Goal: Task Accomplishment & Management: Manage account settings

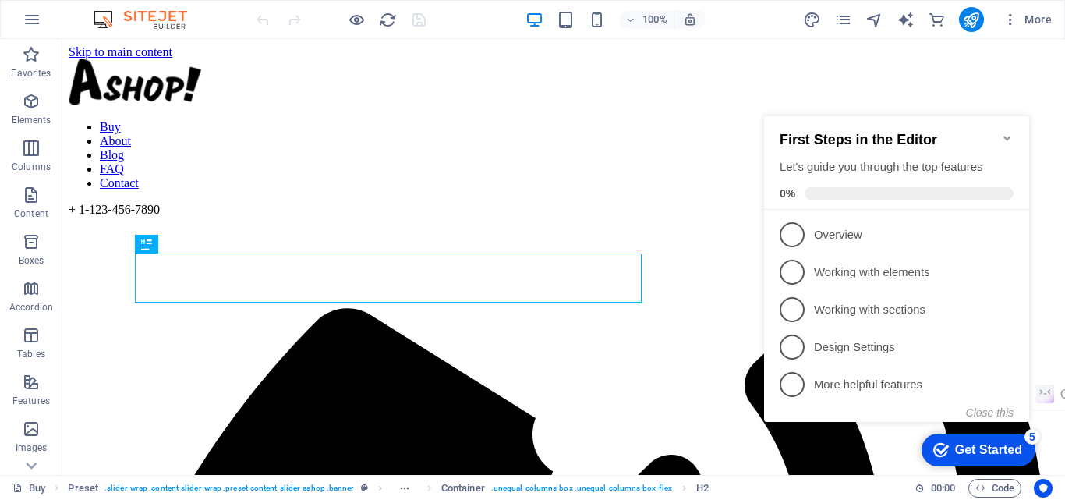
click at [952, 437] on div "checkmark Get Started 5" at bounding box center [978, 449] width 114 height 33
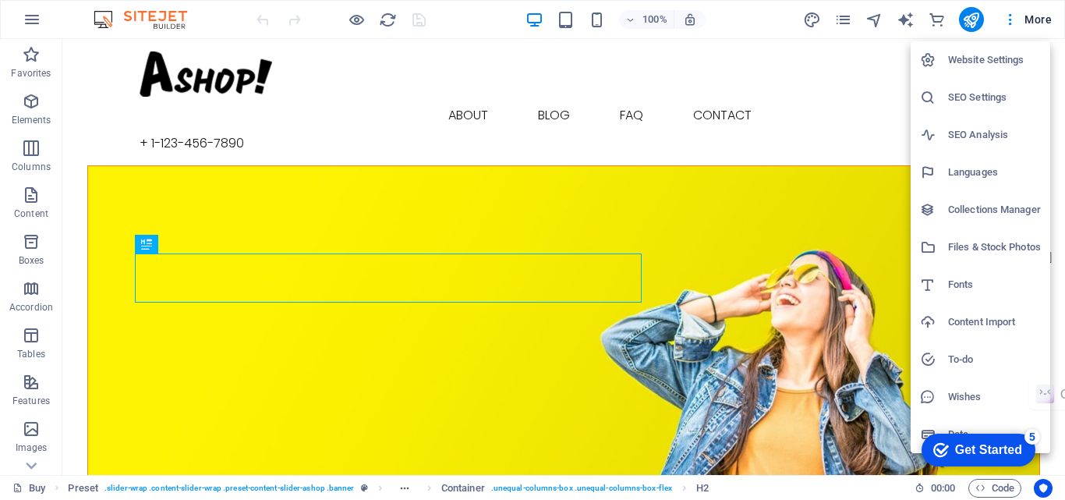
click at [1018, 57] on h6 "Website Settings" at bounding box center [994, 60] width 93 height 19
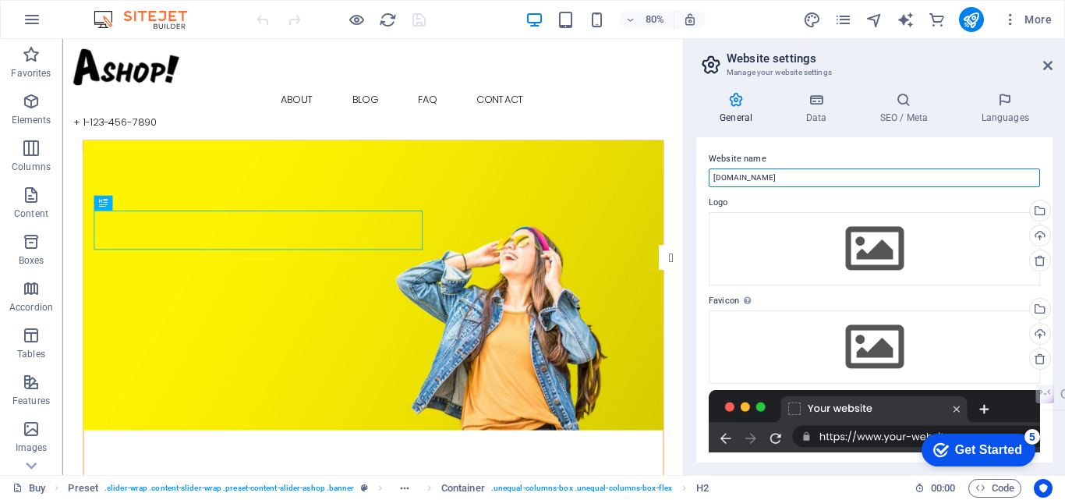
click at [773, 171] on input "[DOMAIN_NAME]" at bounding box center [874, 177] width 331 height 19
click at [815, 178] on input "[DOMAIN_NAME]" at bounding box center [874, 177] width 331 height 19
click at [783, 177] on input "[DOMAIN_NAME]" at bounding box center [874, 177] width 331 height 19
type input "labelnandienterprise/me.com"
drag, startPoint x: 1052, startPoint y: 222, endPoint x: 1052, endPoint y: 231, distance: 8.6
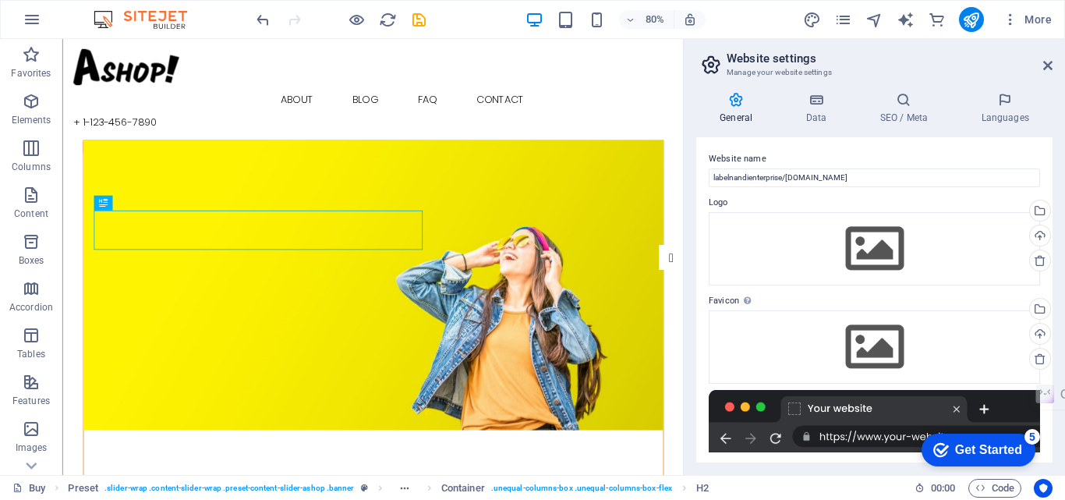
click at [1052, 231] on div "General Data SEO / Meta Languages Website name labelnandienterprise/me.com Logo…" at bounding box center [874, 277] width 381 height 395
drag, startPoint x: 1054, startPoint y: 299, endPoint x: 1055, endPoint y: 343, distance: 43.7
click at [1055, 343] on div "General Data SEO / Meta Languages Website name labelnandienterprise/me.com Logo…" at bounding box center [874, 277] width 381 height 395
drag, startPoint x: 1048, startPoint y: 299, endPoint x: 1049, endPoint y: 387, distance: 88.1
click at [1049, 387] on html "labelnandienterprise.com Buy Favorites Elements Columns Content Boxes Accordion…" at bounding box center [532, 250] width 1065 height 500
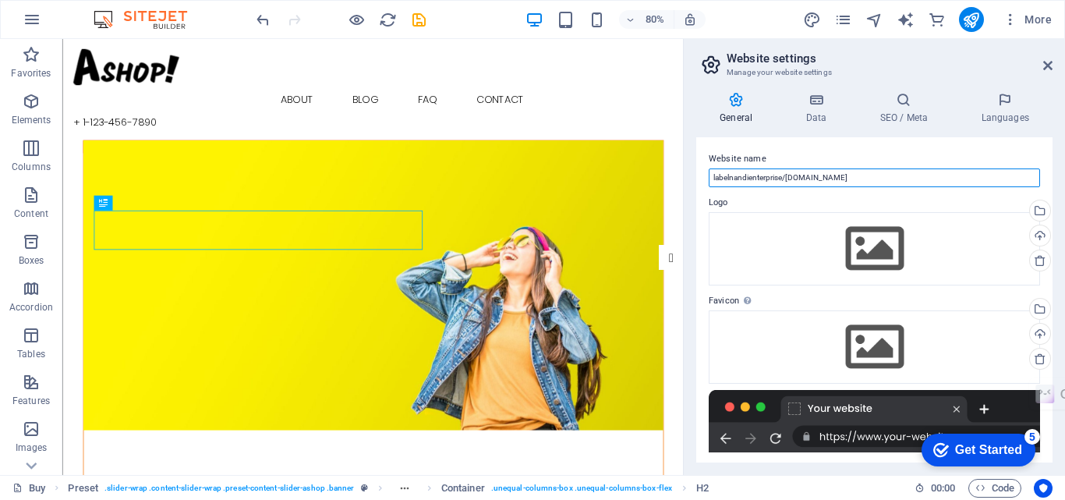
click at [780, 181] on input "labelnandienterprise/me.com" at bounding box center [874, 177] width 331 height 19
click at [806, 115] on h4 "Data" at bounding box center [819, 108] width 74 height 33
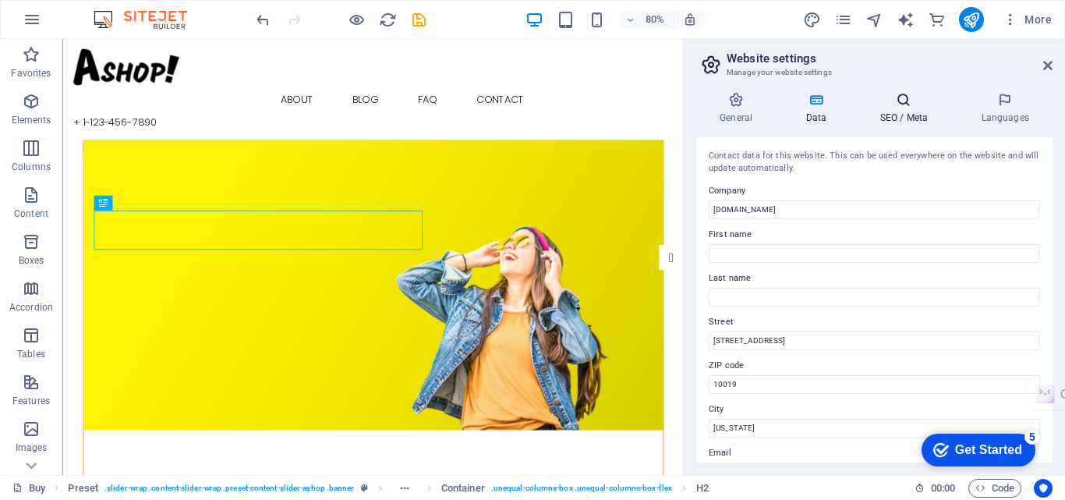
click at [885, 101] on icon at bounding box center [903, 100] width 95 height 16
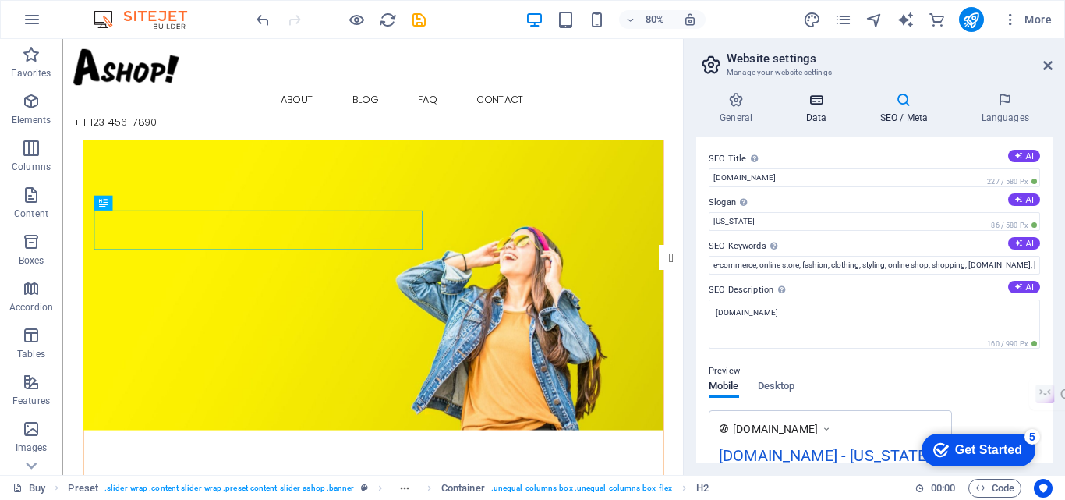
click at [832, 100] on icon at bounding box center [816, 100] width 68 height 16
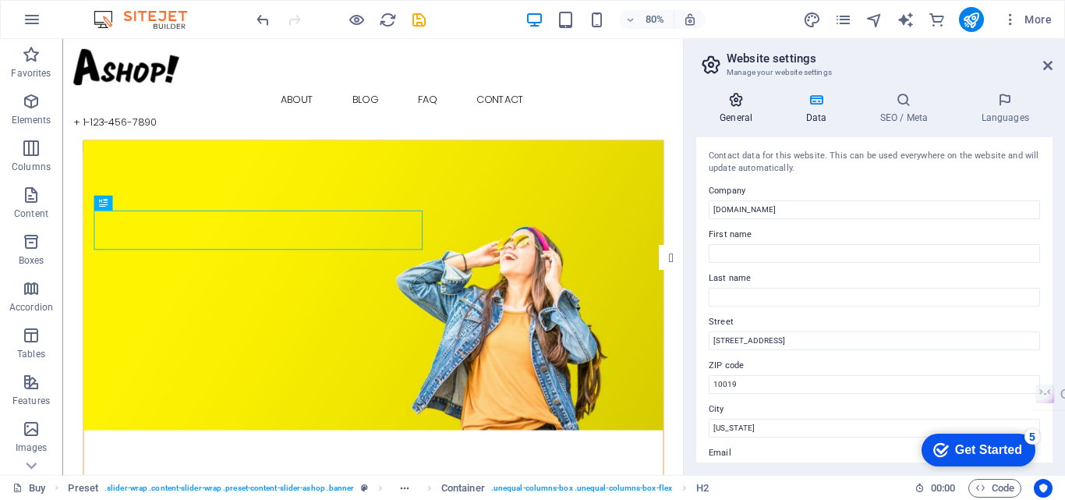
click at [747, 99] on icon at bounding box center [736, 100] width 80 height 16
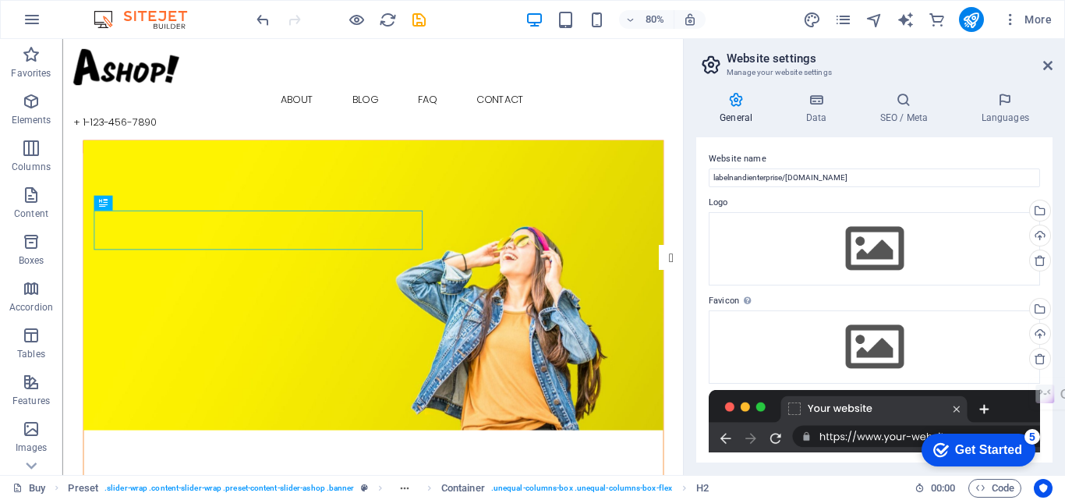
click at [985, 405] on div at bounding box center [874, 421] width 331 height 62
click at [991, 443] on div "Get Started" at bounding box center [988, 450] width 67 height 14
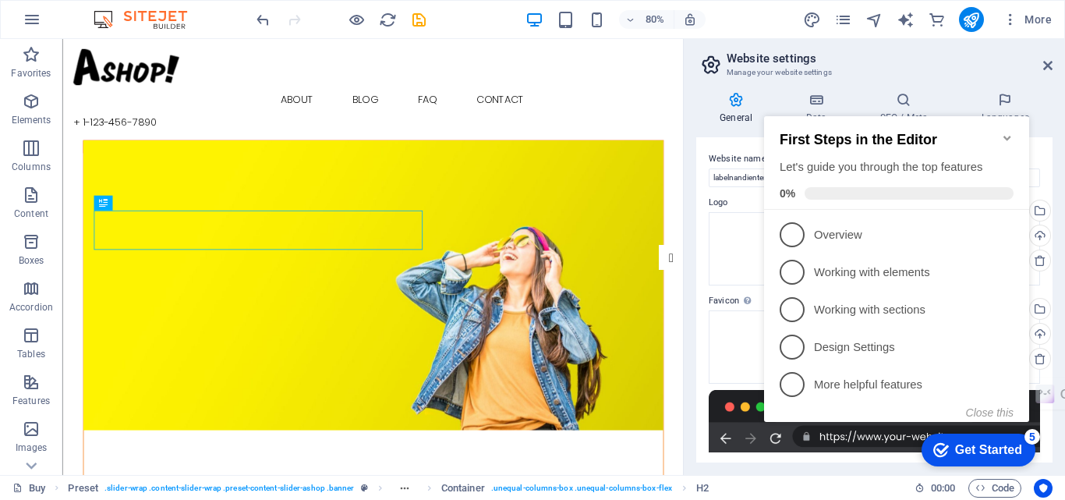
click at [835, 101] on div "checkmark Get Started 5 First Steps in the Editor Let's guide you through the t…" at bounding box center [900, 283] width 284 height 379
click at [845, 67] on h3 "Manage your website settings" at bounding box center [874, 72] width 295 height 14
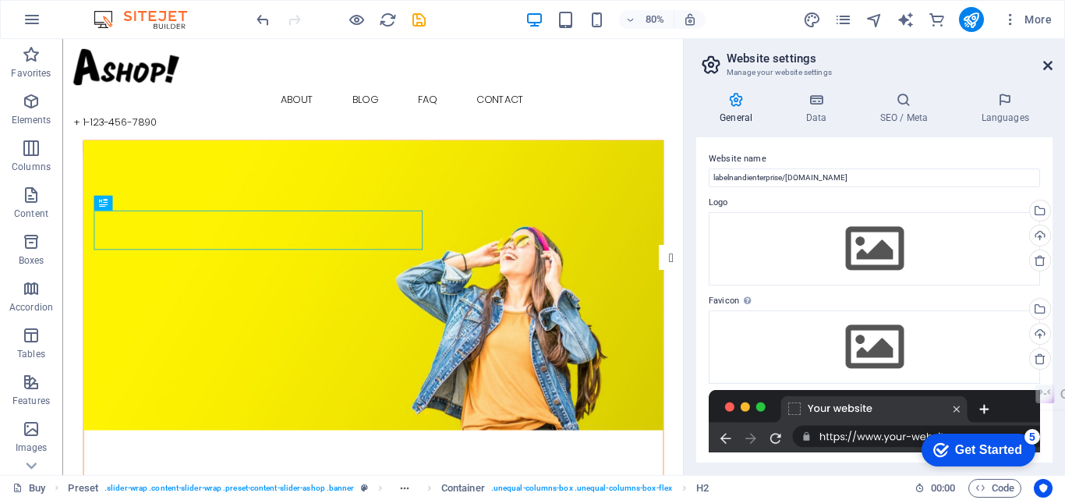
click at [1052, 66] on icon at bounding box center [1047, 65] width 9 height 12
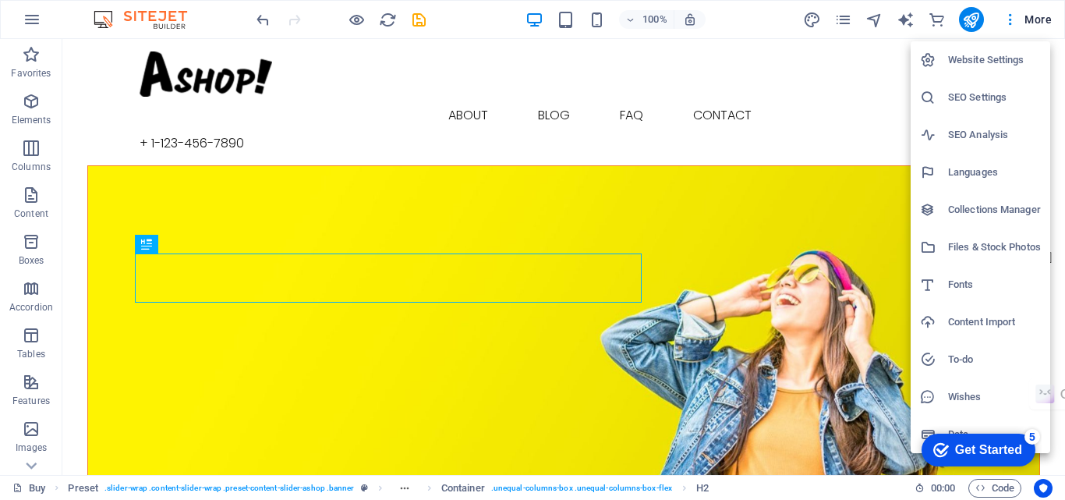
click at [932, 62] on icon at bounding box center [928, 60] width 16 height 16
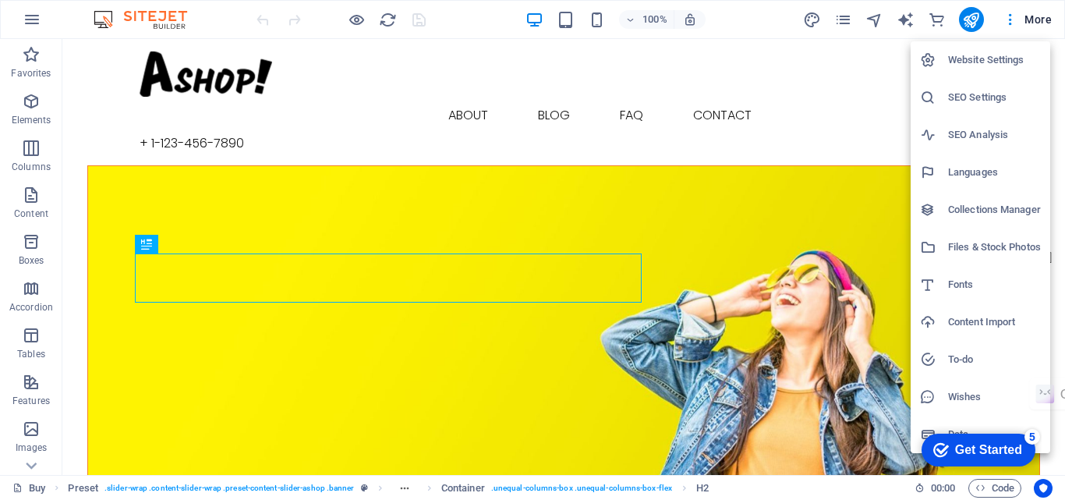
click at [37, 16] on div at bounding box center [532, 250] width 1065 height 500
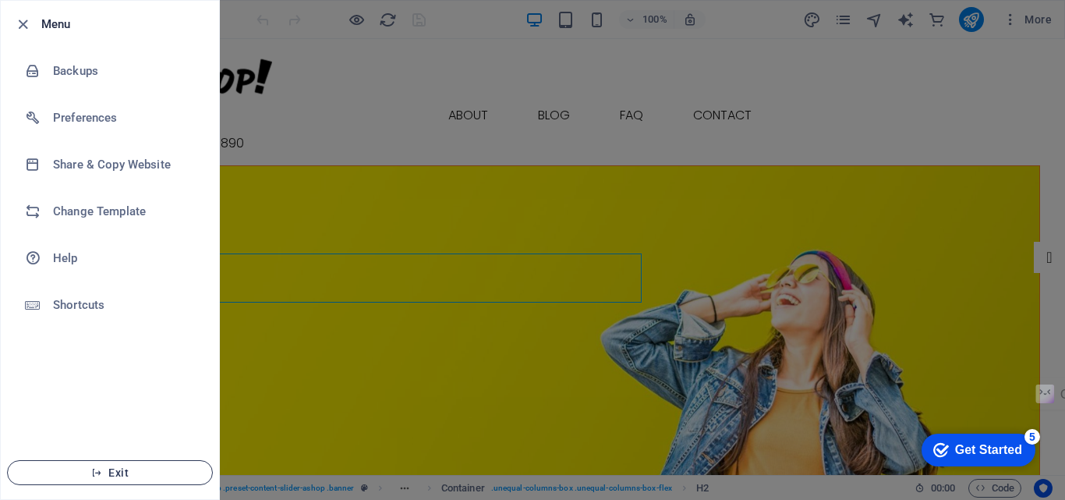
click at [101, 483] on button "Exit" at bounding box center [110, 472] width 206 height 25
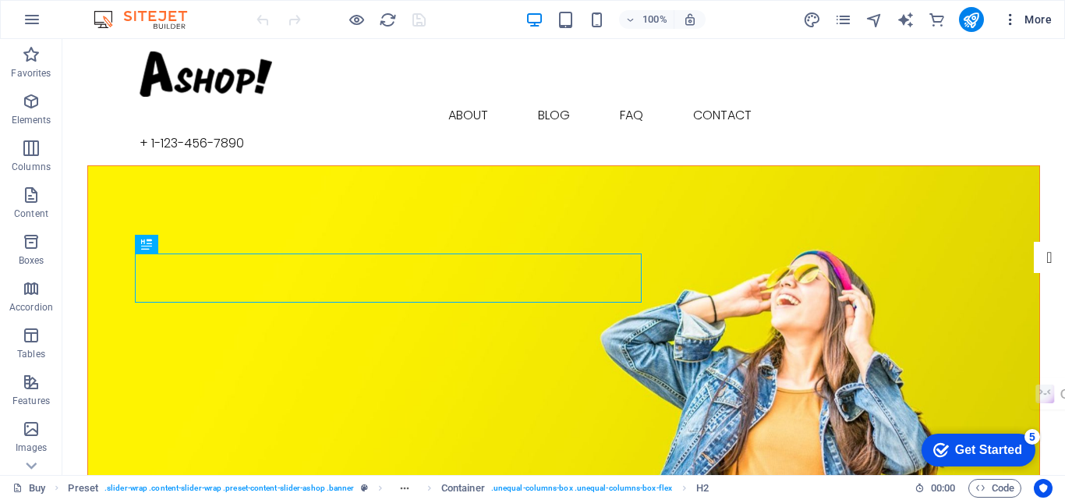
click at [1056, 21] on button "More" at bounding box center [1027, 19] width 62 height 25
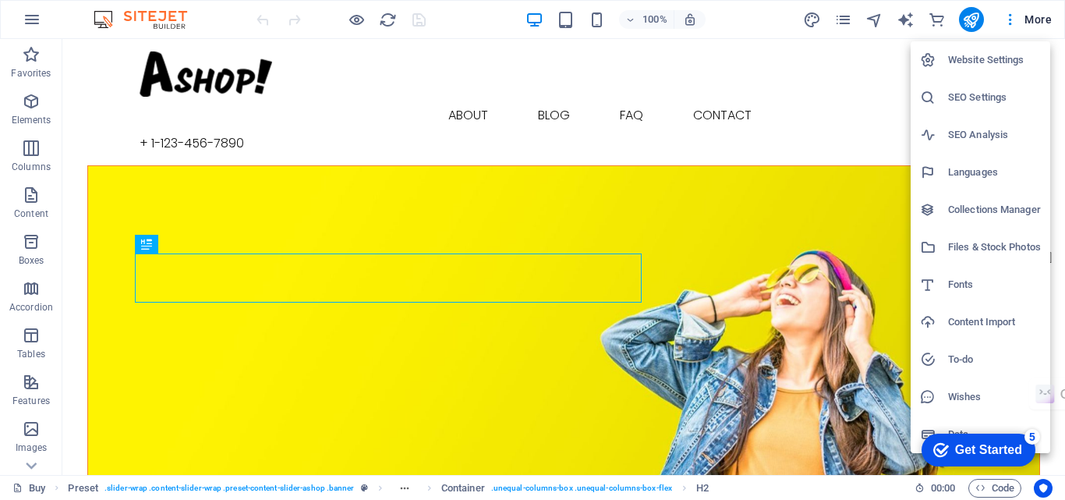
click at [1011, 19] on div at bounding box center [532, 250] width 1065 height 500
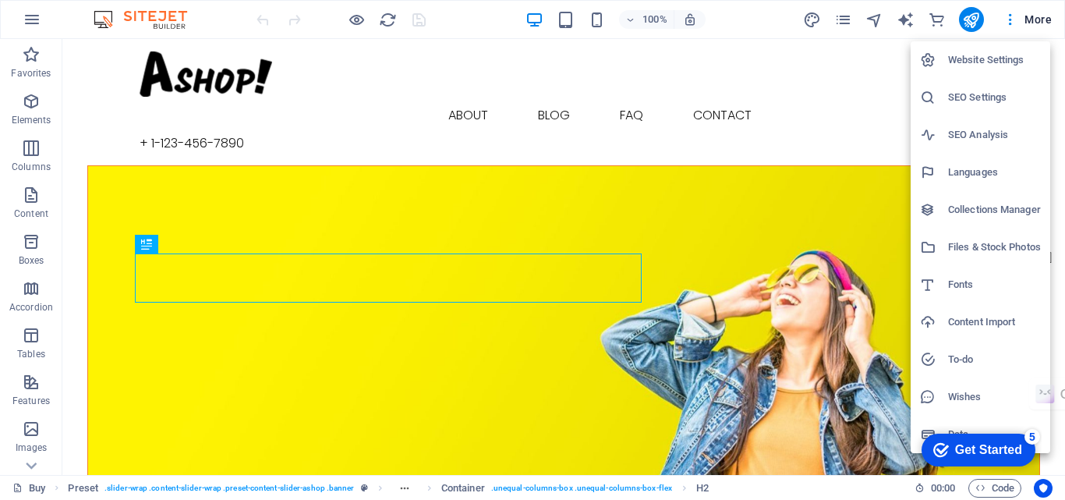
click at [835, 50] on div at bounding box center [532, 250] width 1065 height 500
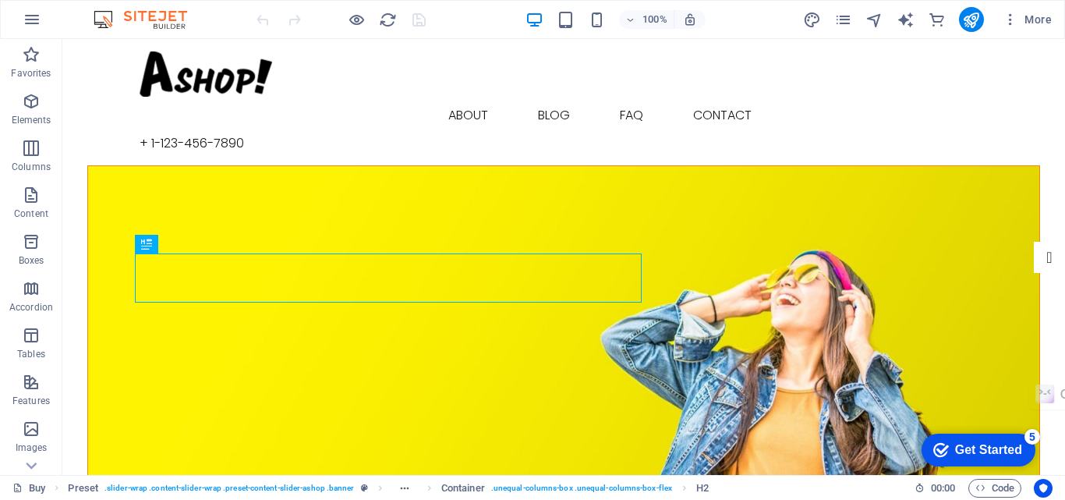
click at [836, 26] on icon "pages" at bounding box center [843, 20] width 18 height 18
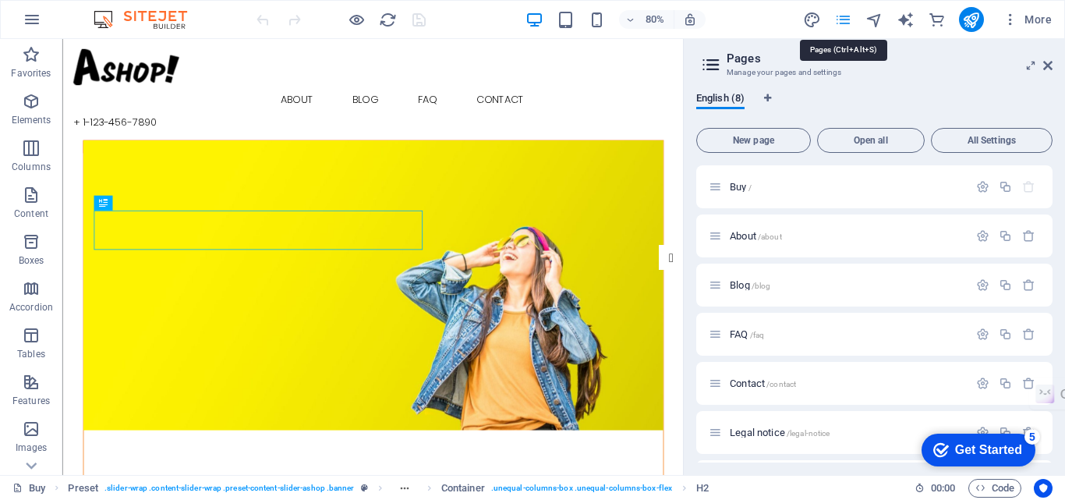
click at [835, 20] on icon "pages" at bounding box center [843, 20] width 18 height 18
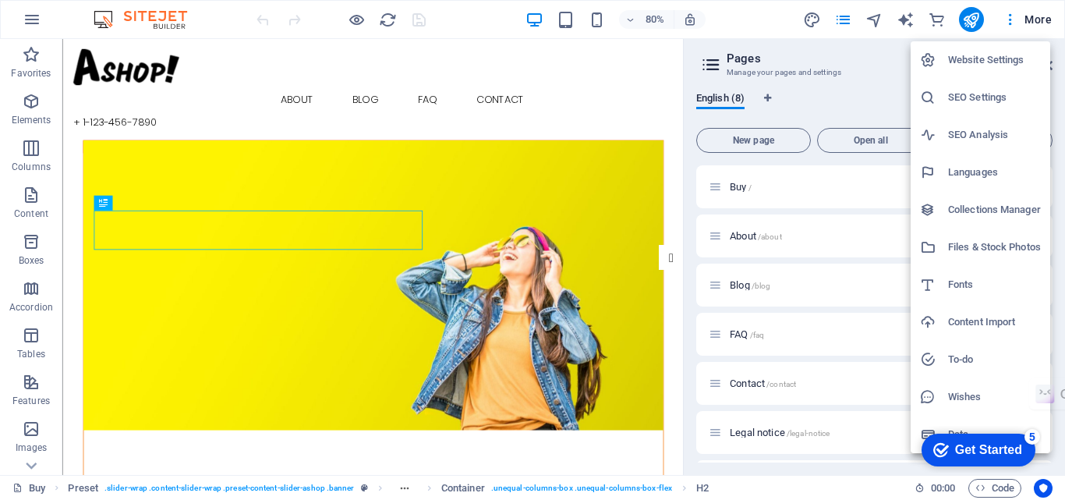
click at [1012, 58] on h6 "Website Settings" at bounding box center [994, 60] width 93 height 19
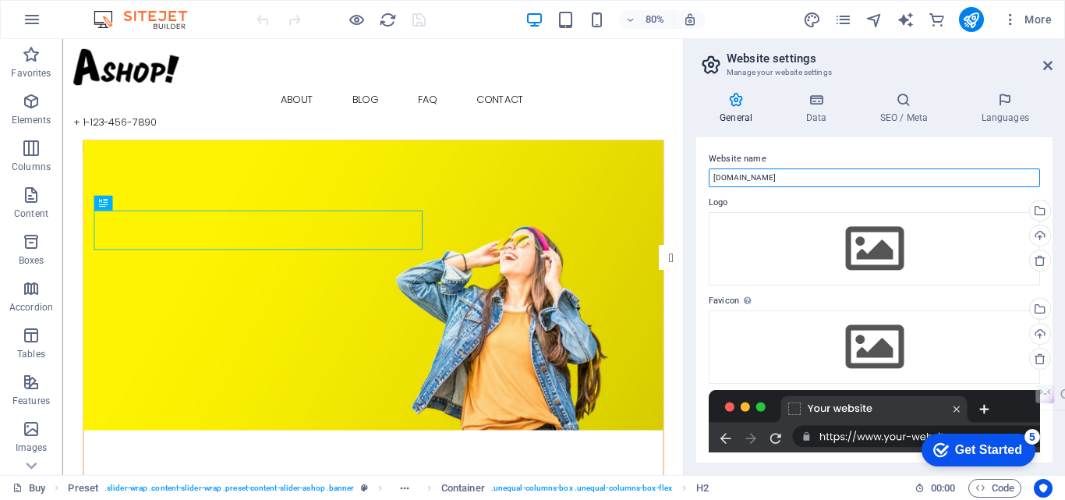
click at [755, 173] on input "[DOMAIN_NAME]" at bounding box center [874, 177] width 331 height 19
click at [907, 172] on input "[DOMAIN_NAME]" at bounding box center [874, 177] width 331 height 19
drag, startPoint x: 1045, startPoint y: 179, endPoint x: 1053, endPoint y: 204, distance: 26.9
click at [1053, 204] on div "General Data SEO / Meta Languages Website name labelnandienterprise.com Logo Dr…" at bounding box center [874, 277] width 381 height 395
drag, startPoint x: 1053, startPoint y: 205, endPoint x: 1059, endPoint y: 274, distance: 69.6
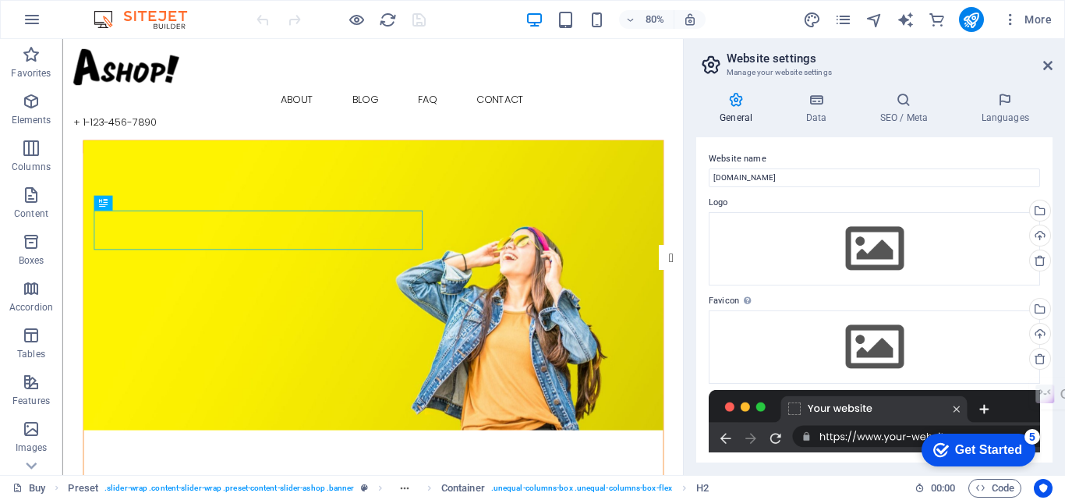
click at [1059, 274] on div "General Data SEO / Meta Languages Website name labelnandienterprise.com Logo Dr…" at bounding box center [874, 277] width 381 height 395
click at [1053, 346] on div "General Data SEO / Meta Languages Website name labelnandienterprise.com Logo Dr…" at bounding box center [874, 277] width 381 height 395
click at [1003, 438] on div "checkmark Get Started 5" at bounding box center [978, 449] width 114 height 33
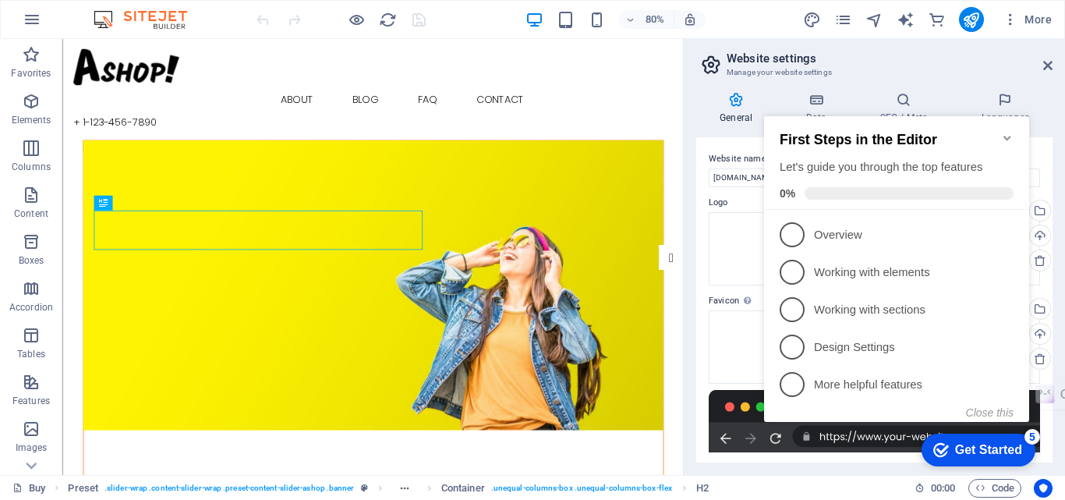
click at [836, 193] on span at bounding box center [909, 193] width 209 height 12
click at [890, 174] on div "First Steps in the Editor Let's guide you through the top features 0%" at bounding box center [897, 166] width 234 height 68
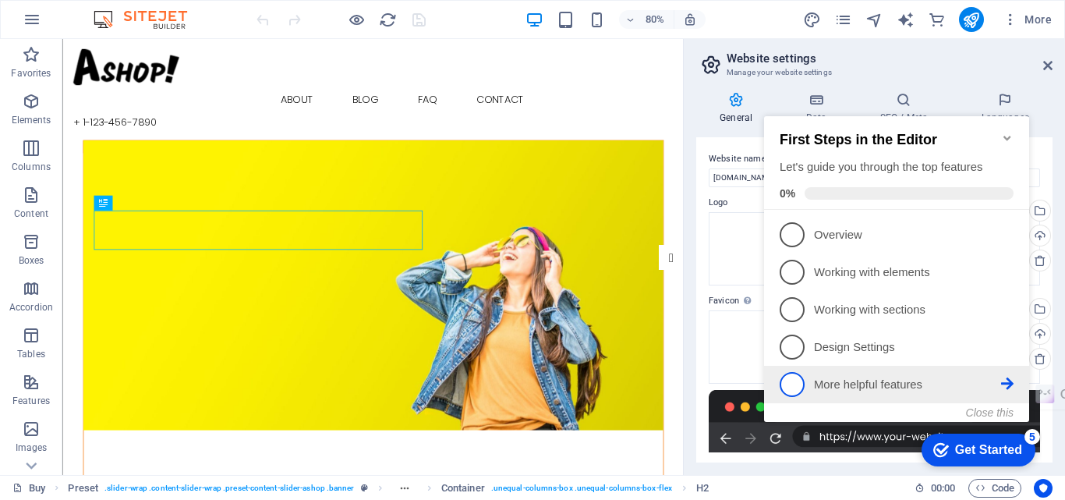
click at [893, 387] on p "More helpful features - incomplete" at bounding box center [907, 385] width 187 height 16
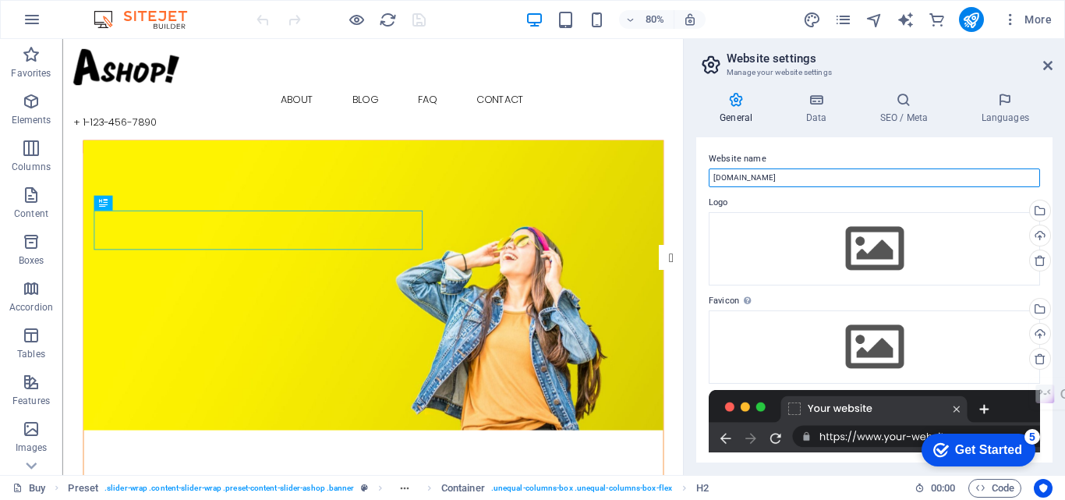
click at [829, 170] on input "[DOMAIN_NAME]" at bounding box center [874, 177] width 331 height 19
click at [791, 179] on input "[DOMAIN_NAME]" at bounding box center [874, 177] width 331 height 19
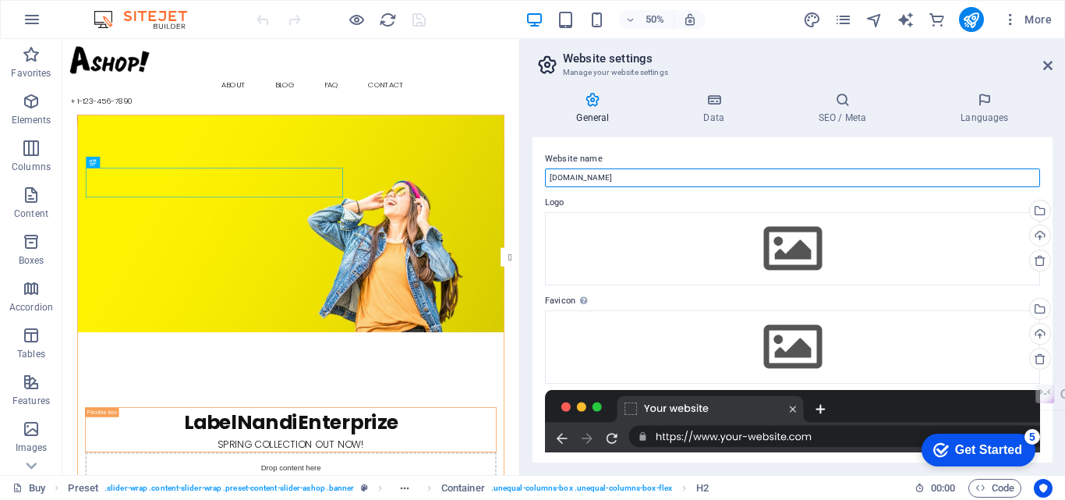
drag, startPoint x: 685, startPoint y: 182, endPoint x: 547, endPoint y: 229, distance: 145.7
click at [547, 229] on div "Buy Favorites Elements Columns Content Boxes Accordion Tables Features Images S…" at bounding box center [532, 257] width 1065 height 436
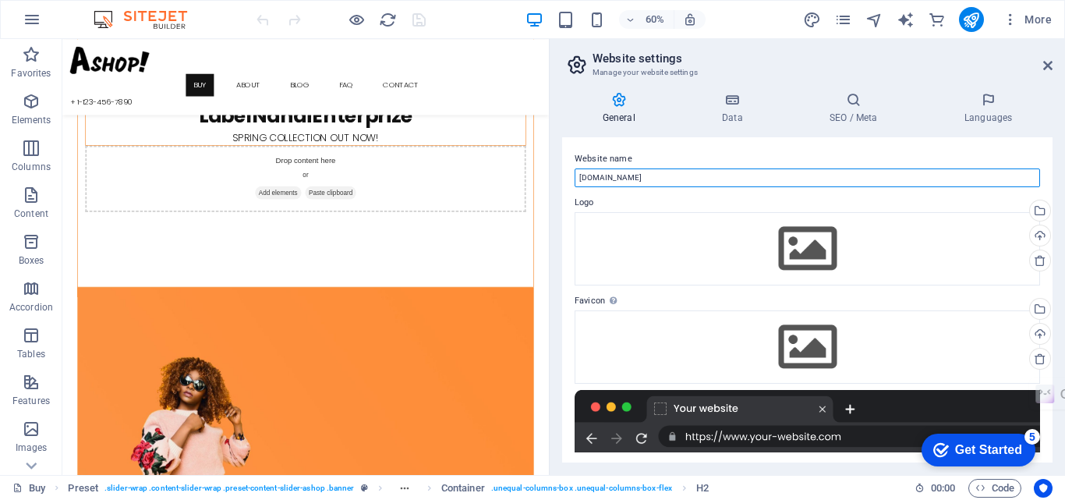
scroll to position [398, 0]
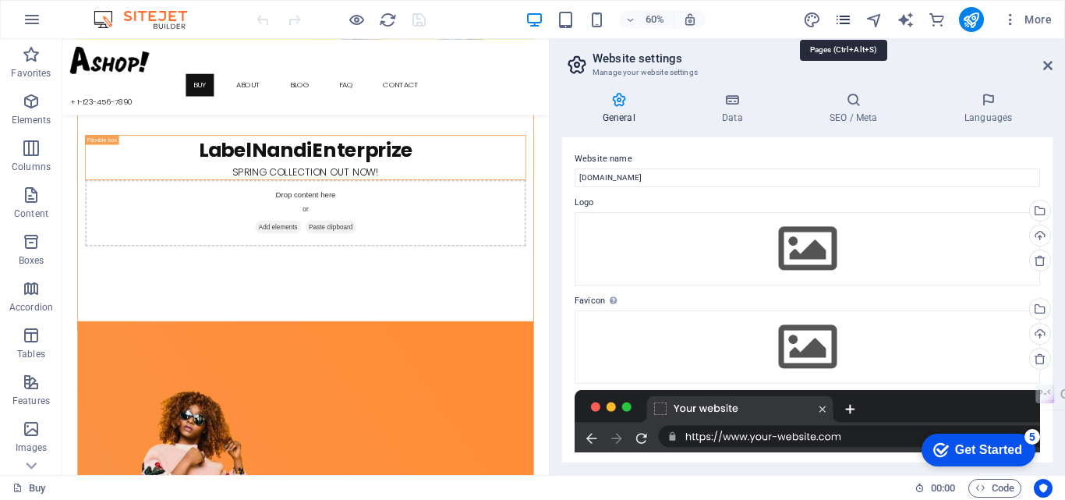
click at [840, 22] on icon "pages" at bounding box center [843, 20] width 18 height 18
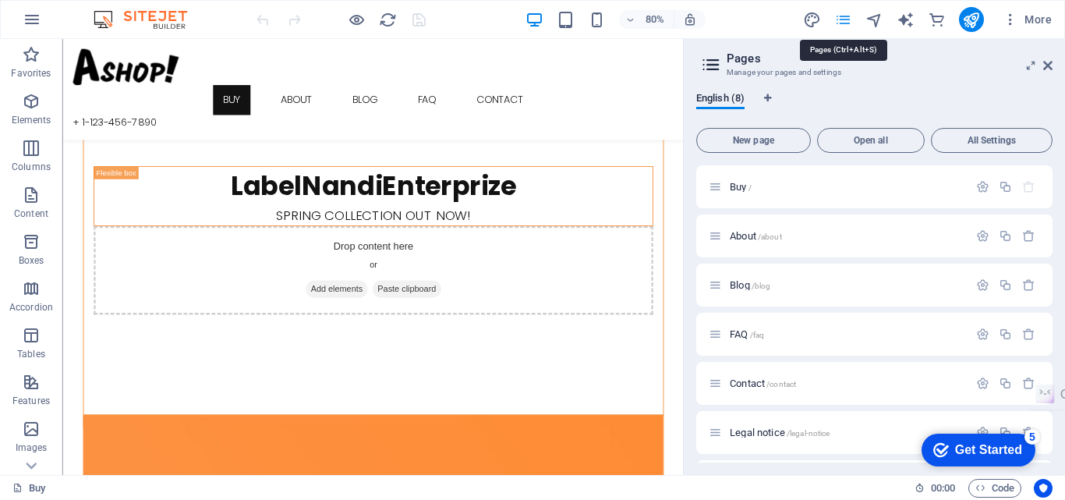
click at [840, 22] on icon "pages" at bounding box center [843, 20] width 18 height 18
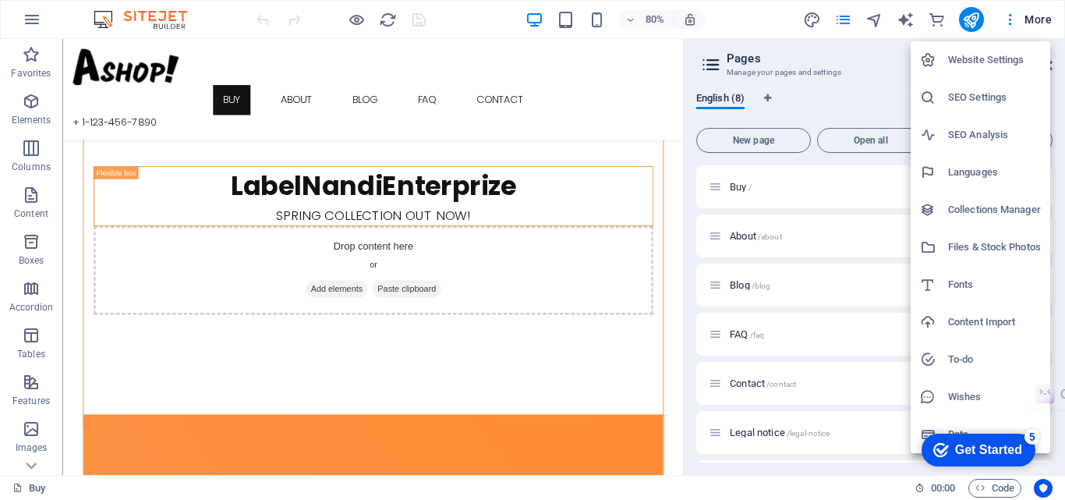
click at [1017, 15] on div at bounding box center [532, 250] width 1065 height 500
